Goal: Transaction & Acquisition: Purchase product/service

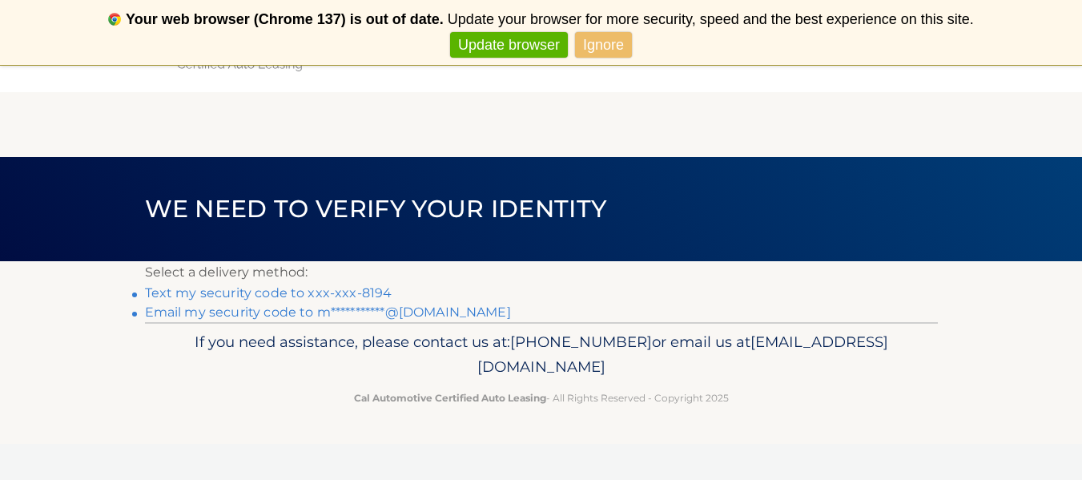
click at [303, 295] on link "Text my security code to xxx-xxx-8194" at bounding box center [268, 292] width 247 height 15
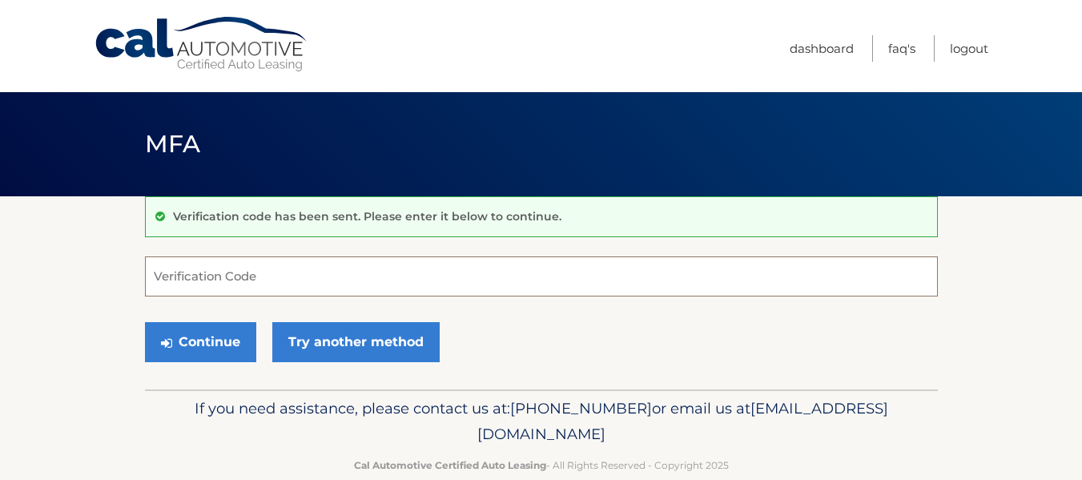
click at [163, 276] on input "Verification Code" at bounding box center [541, 276] width 793 height 40
click at [171, 283] on input "Verification Code" at bounding box center [541, 276] width 793 height 40
click at [173, 279] on input "Verification Code" at bounding box center [541, 276] width 793 height 40
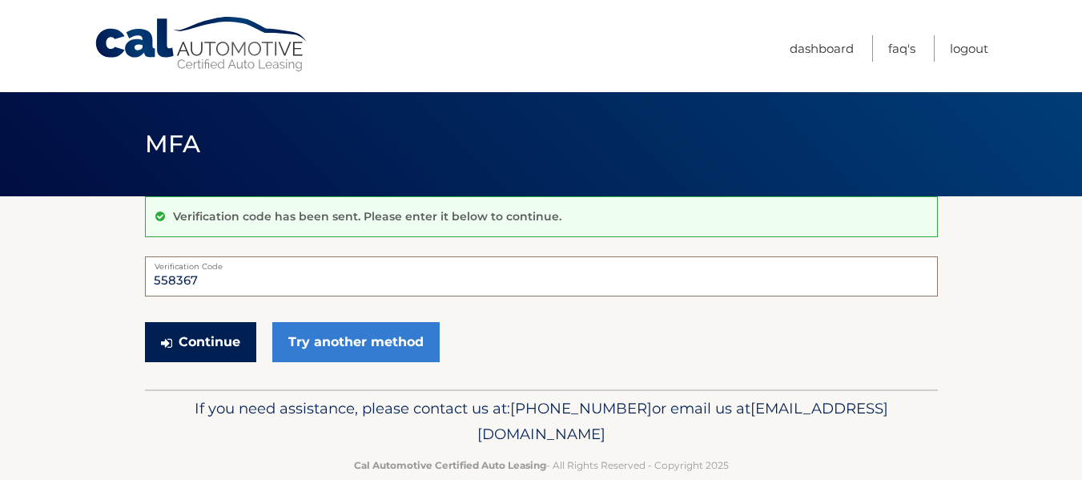
type input "558367"
click at [184, 336] on button "Continue" at bounding box center [200, 342] width 111 height 40
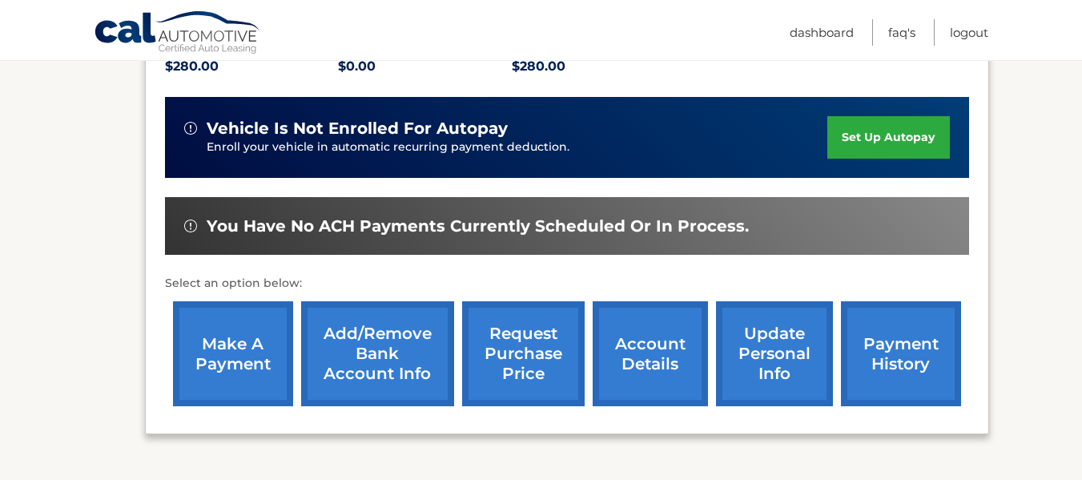
scroll to position [400, 0]
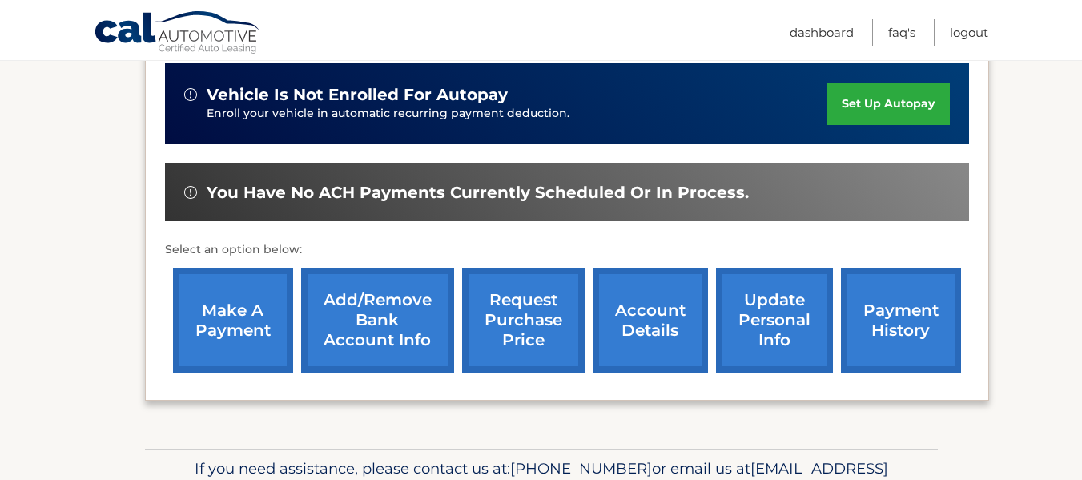
click at [235, 302] on link "make a payment" at bounding box center [233, 319] width 120 height 105
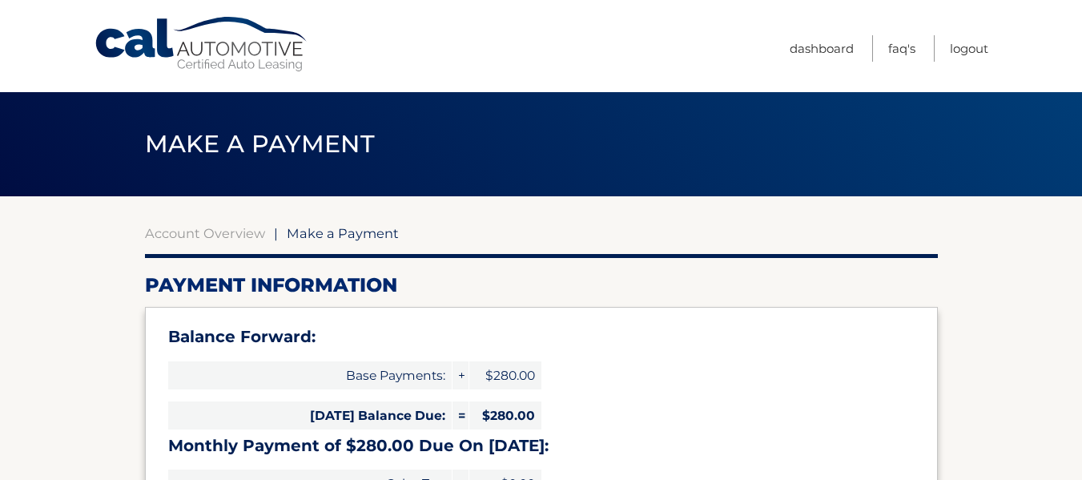
select select "ODQ2ZDlkYmItYmJlZC00YjA0LTg0ZDQtMTE4YzhlNDMxOGYw"
click at [174, 231] on link "Account Overview" at bounding box center [205, 233] width 120 height 16
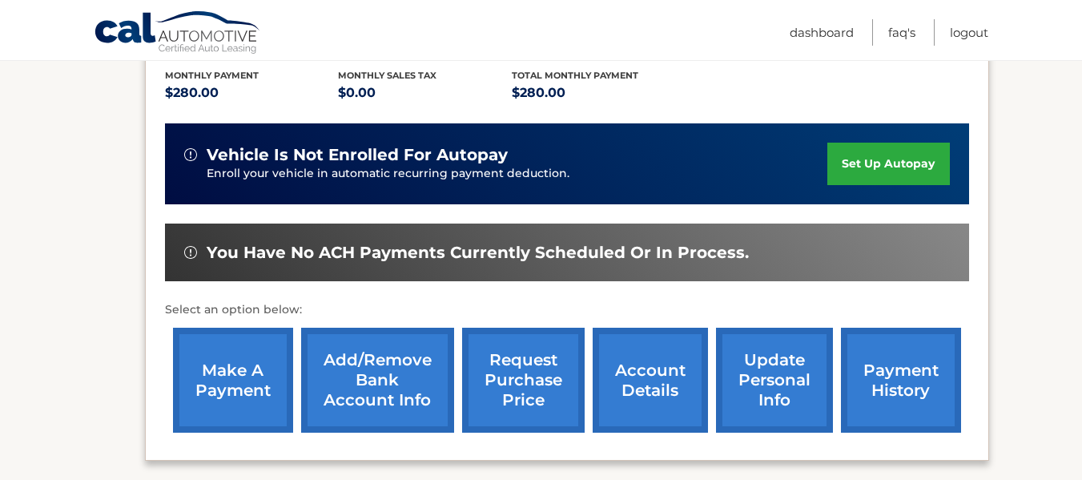
scroll to position [491, 0]
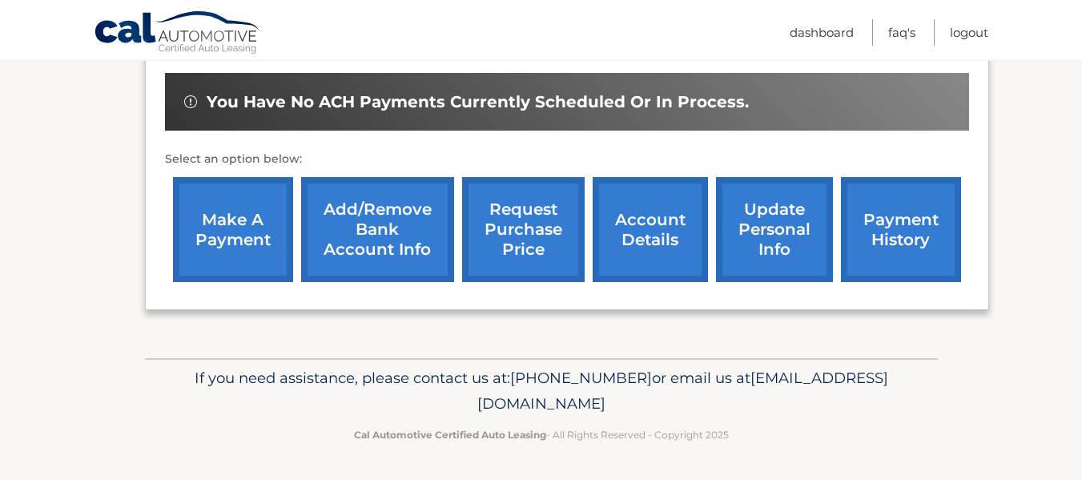
click at [906, 215] on link "payment history" at bounding box center [901, 229] width 120 height 105
click at [230, 241] on link "make a payment" at bounding box center [233, 229] width 120 height 105
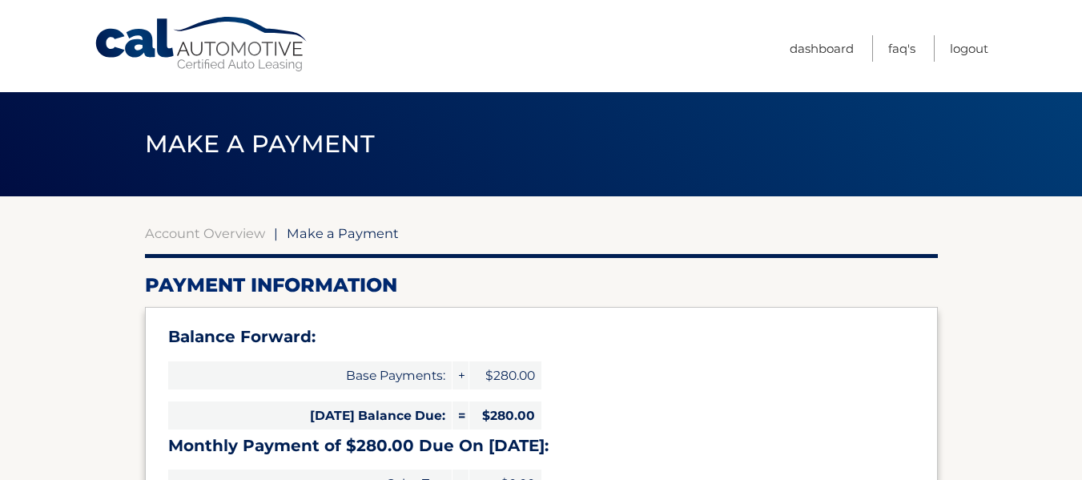
select select "ODQ2ZDlkYmItYmJlZC00YjA0LTg0ZDQtMTE4YzhlNDMxOGYw"
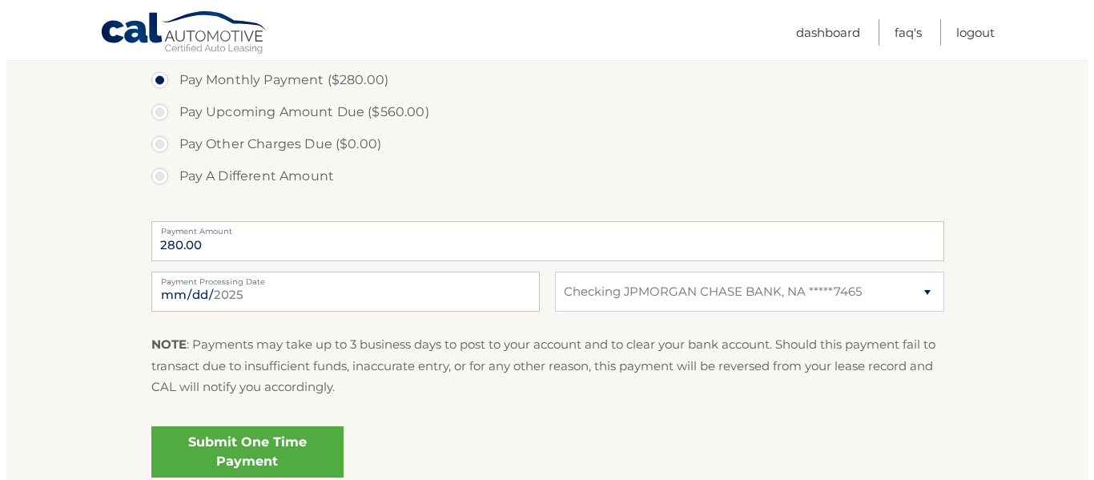
scroll to position [721, 0]
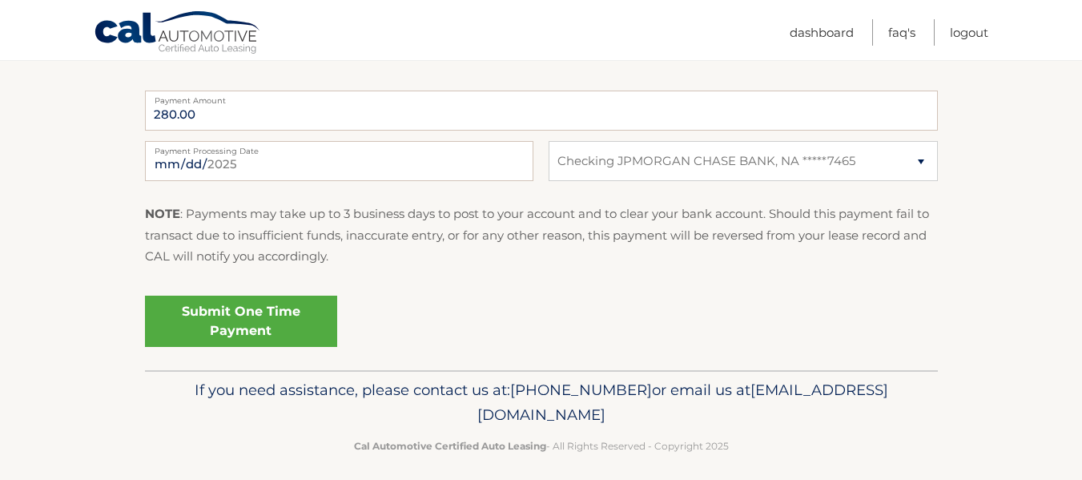
click at [268, 314] on link "Submit One Time Payment" at bounding box center [241, 320] width 192 height 51
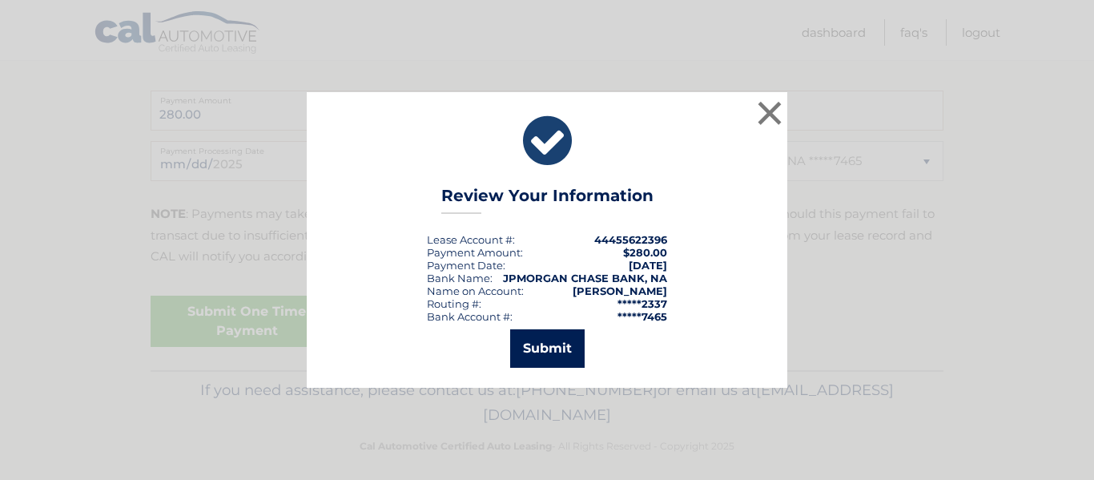
click at [545, 351] on button "Submit" at bounding box center [547, 348] width 74 height 38
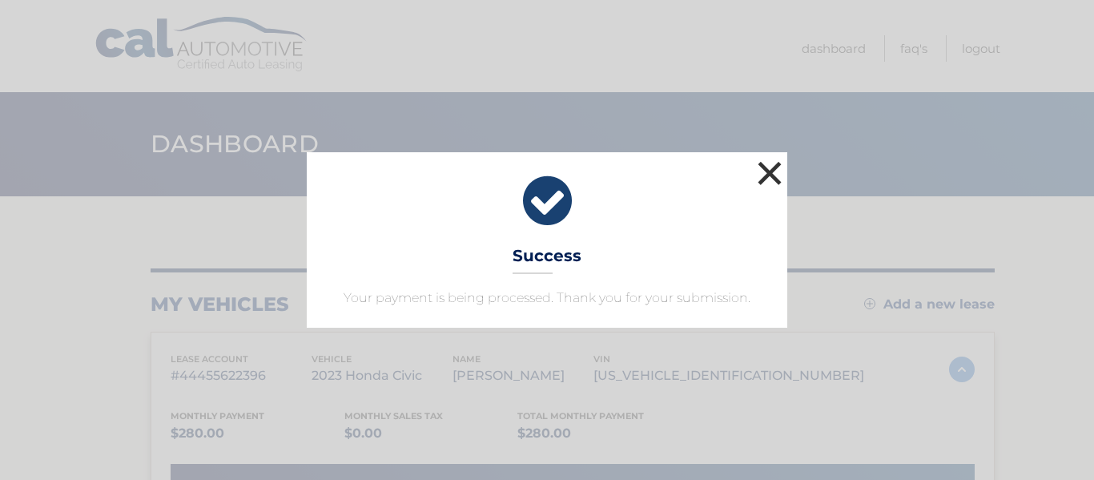
click at [764, 169] on button "×" at bounding box center [769, 173] width 32 height 32
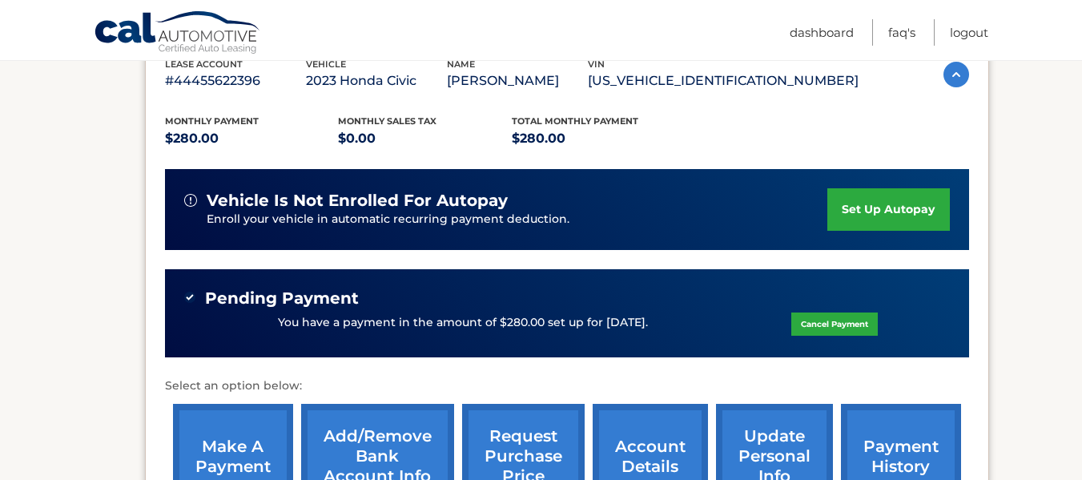
scroll to position [41, 0]
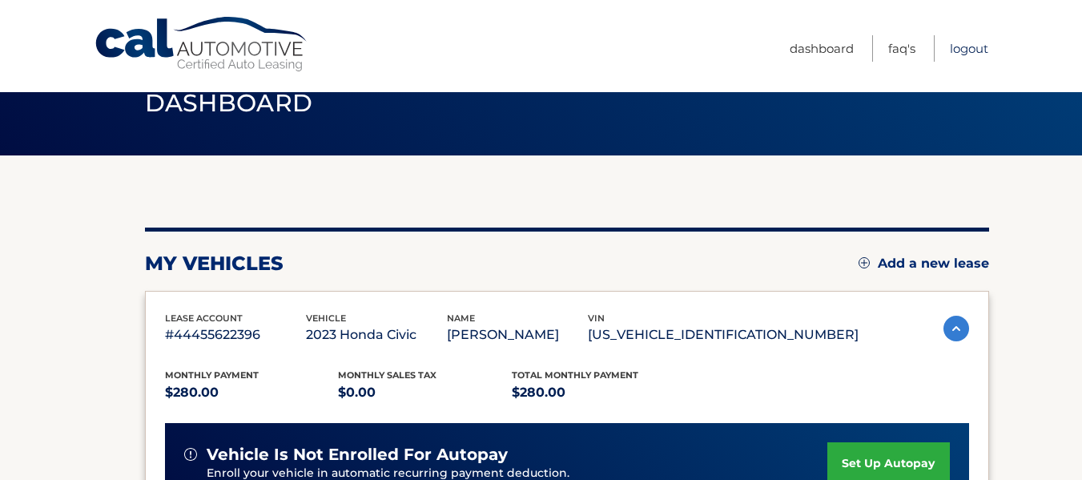
click at [977, 53] on link "Logout" at bounding box center [969, 48] width 38 height 26
